Goal: Navigation & Orientation: Find specific page/section

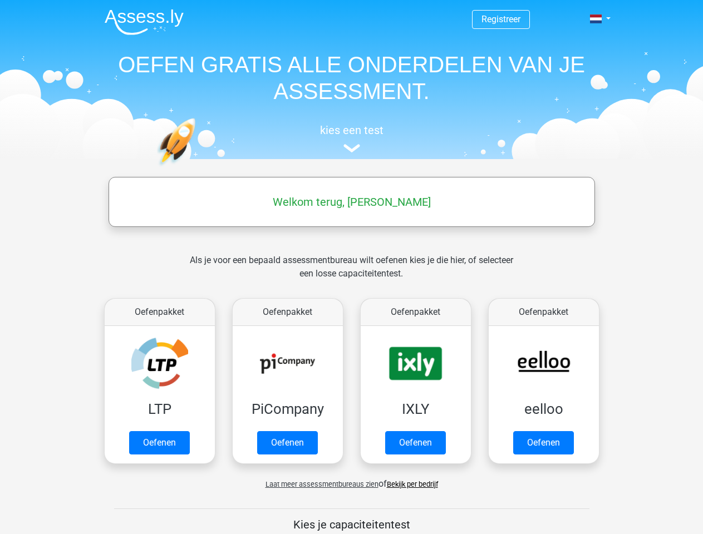
click at [596, 19] on span at bounding box center [596, 18] width 12 height 9
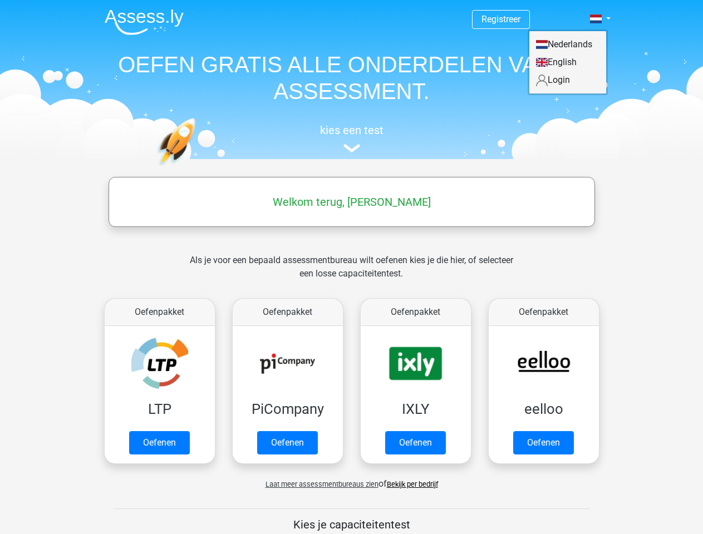
click at [319, 484] on span "Laat meer assessmentbureaus zien" at bounding box center [321, 484] width 113 height 8
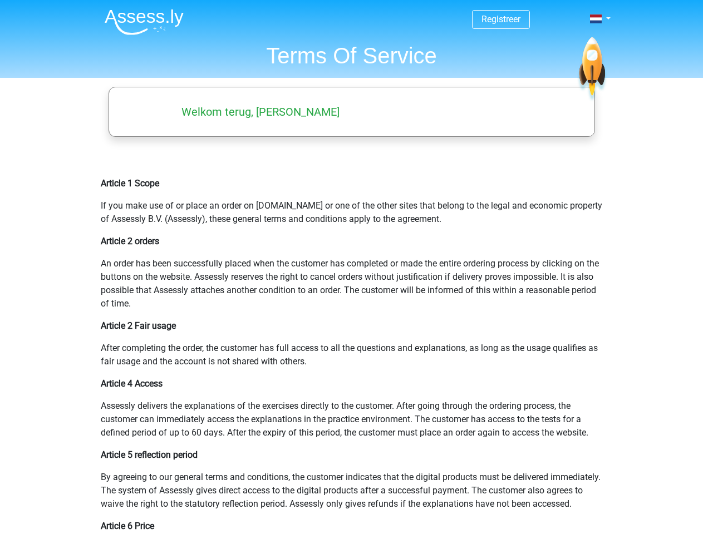
click at [596, 19] on span at bounding box center [596, 18] width 12 height 9
